Goal: Transaction & Acquisition: Purchase product/service

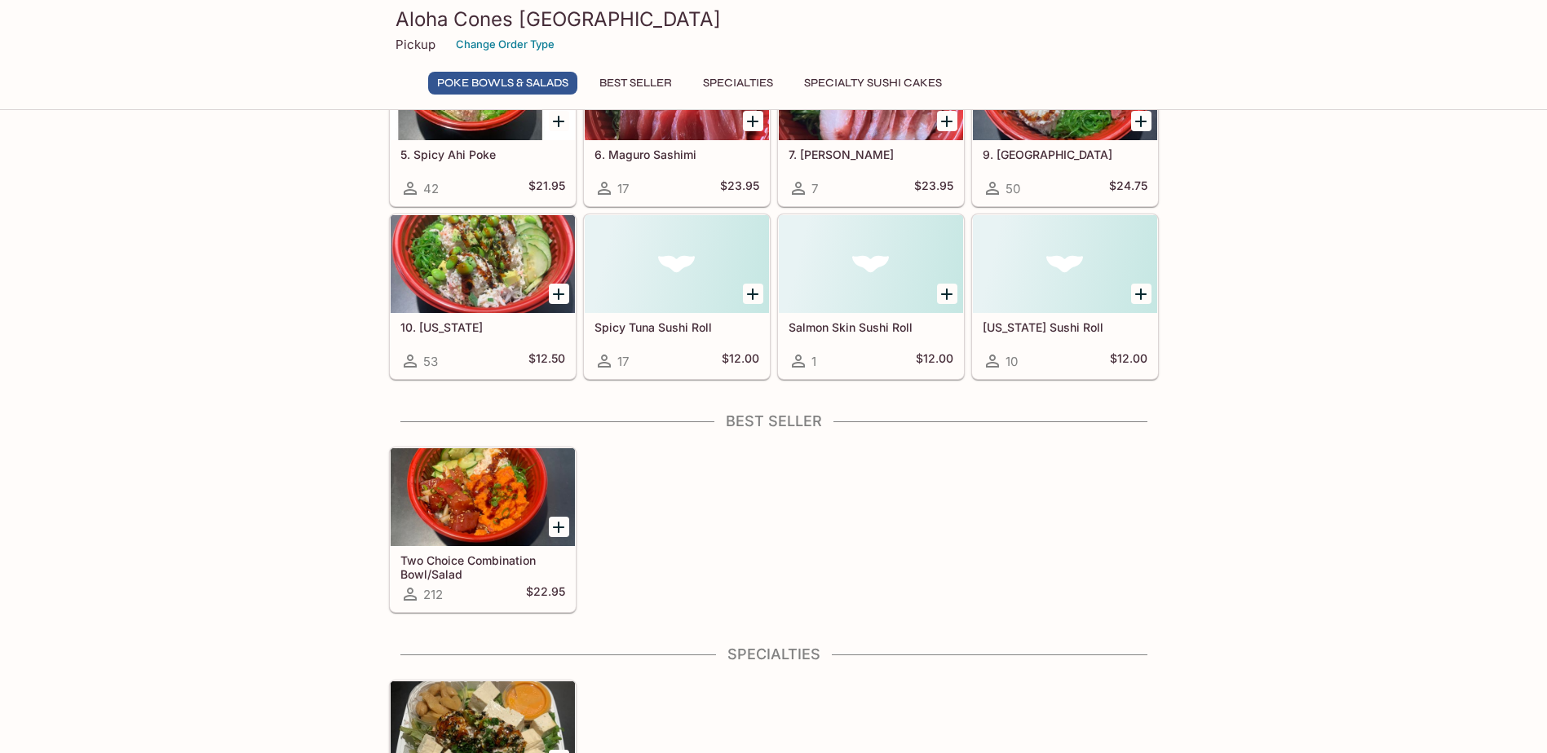
scroll to position [150, 0]
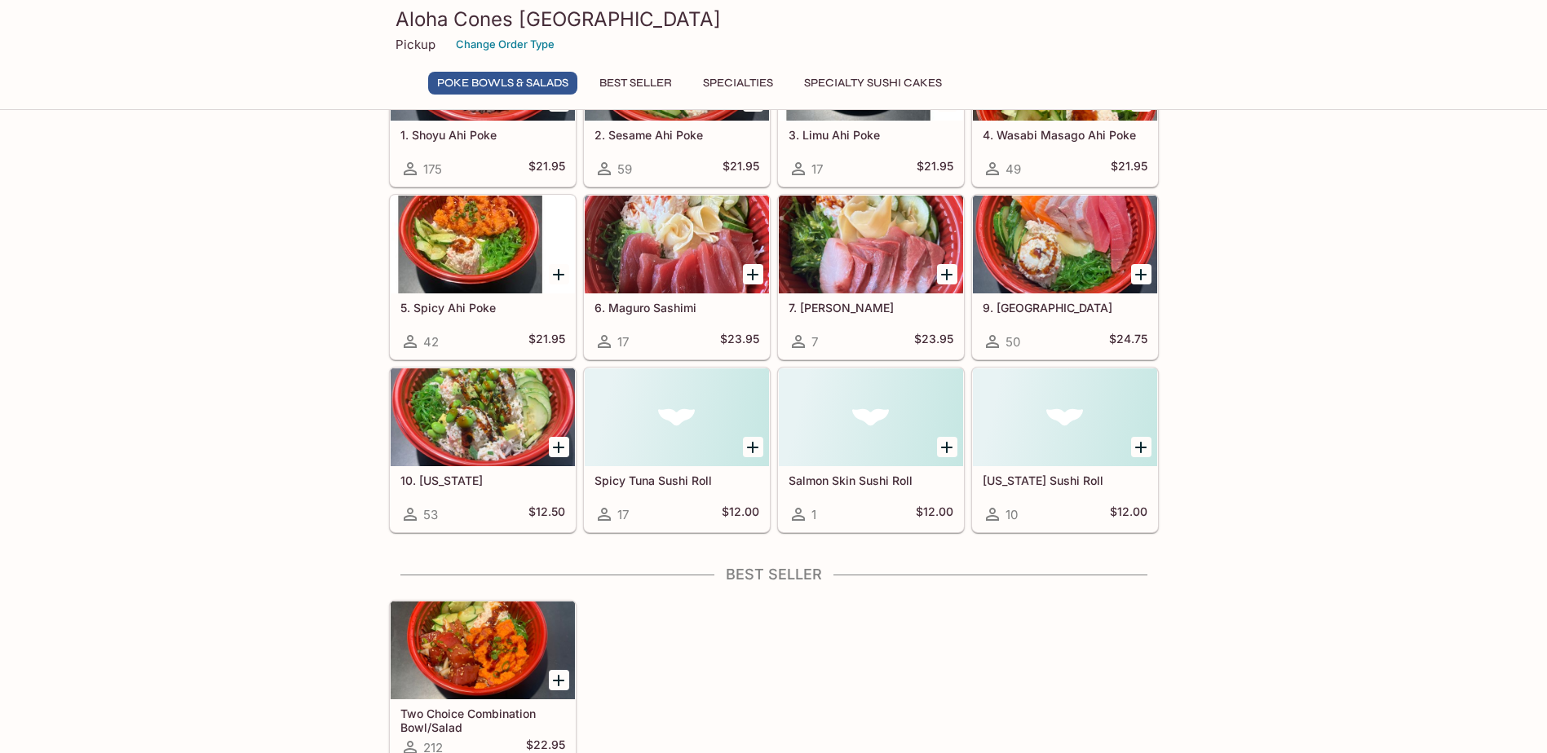
click at [1292, 454] on div "Poke Bowls & Salads 1. Shoyu Ahi Poke 175 $21.95 2. Sesame Ahi Poke 59 $21.95 3…" at bounding box center [773, 696] width 1547 height 1419
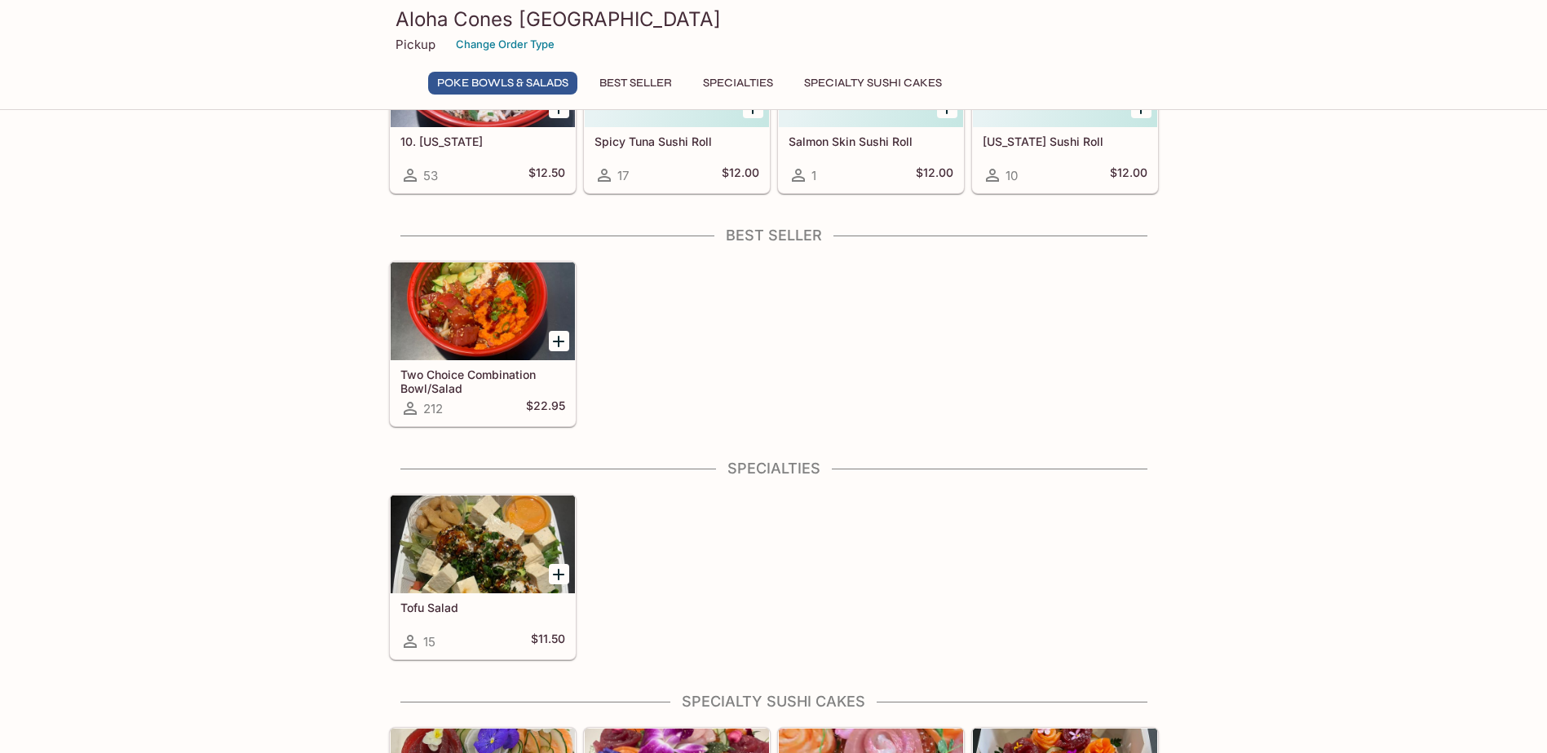
scroll to position [82, 0]
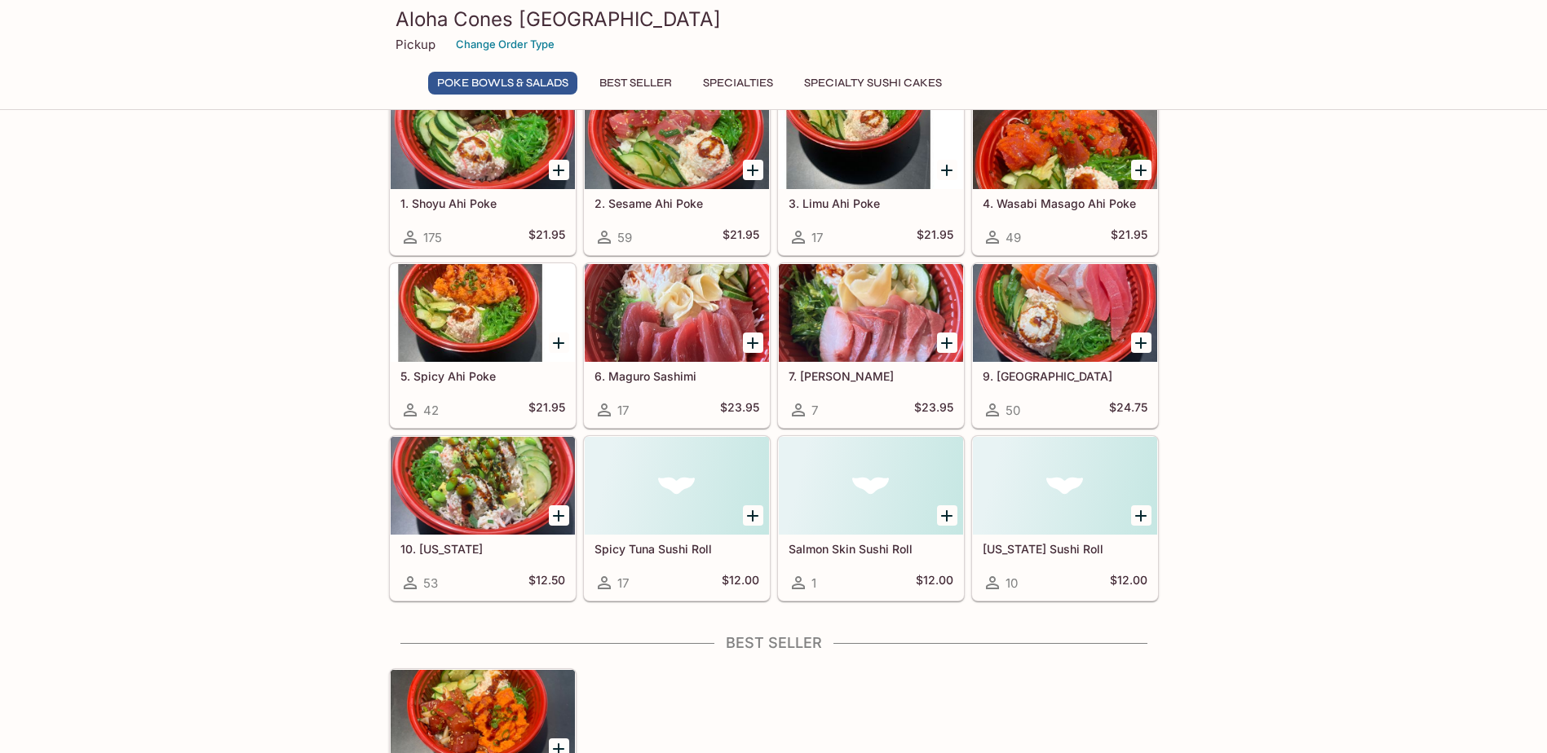
click at [1066, 549] on h5 "[US_STATE] Sushi Roll" at bounding box center [1064, 549] width 165 height 14
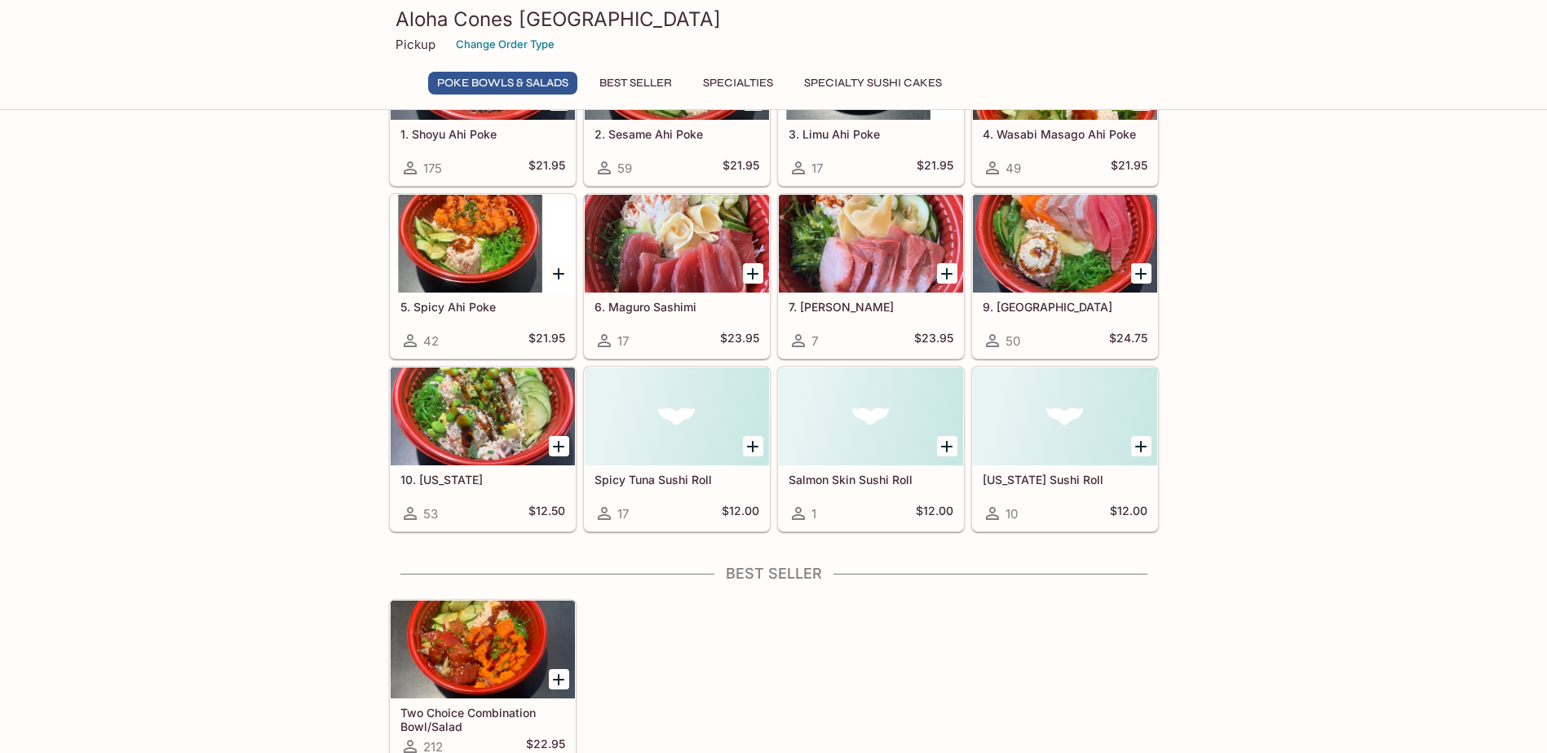
scroll to position [150, 0]
